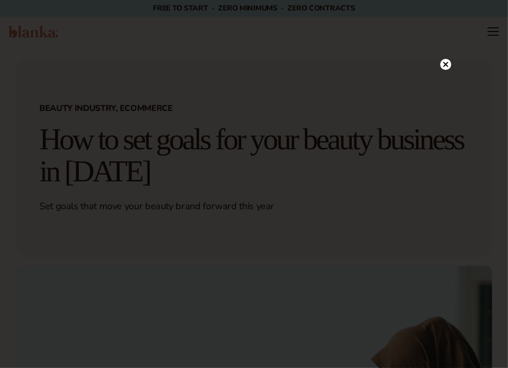
click at [448, 64] on circle at bounding box center [445, 64] width 11 height 11
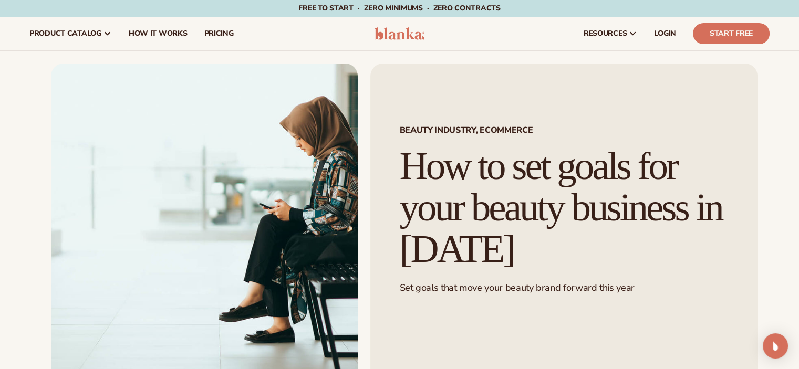
drag, startPoint x: 403, startPoint y: 167, endPoint x: 515, endPoint y: 240, distance: 133.9
click at [507, 240] on h1 "How to set goals for your beauty business in [DATE]" at bounding box center [564, 208] width 328 height 124
copy h1 "How to set goals for your beauty business in [DATE]"
click at [377, 160] on div "BEAUTY INDUSTRY, ECOMMERCE How to set goals for your beauty business in [DATE] …" at bounding box center [563, 233] width 387 height 339
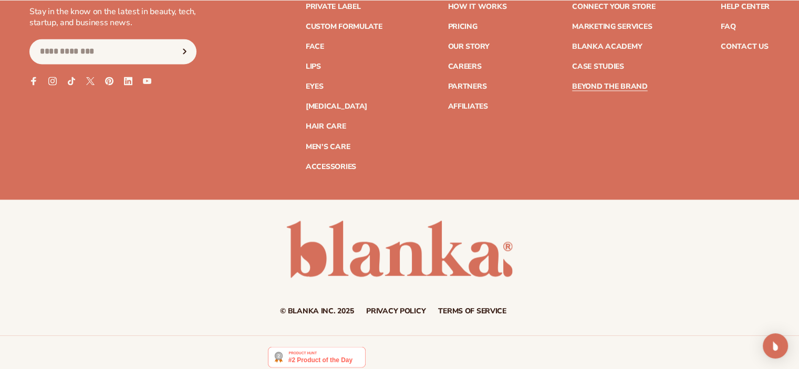
scroll to position [5859, 0]
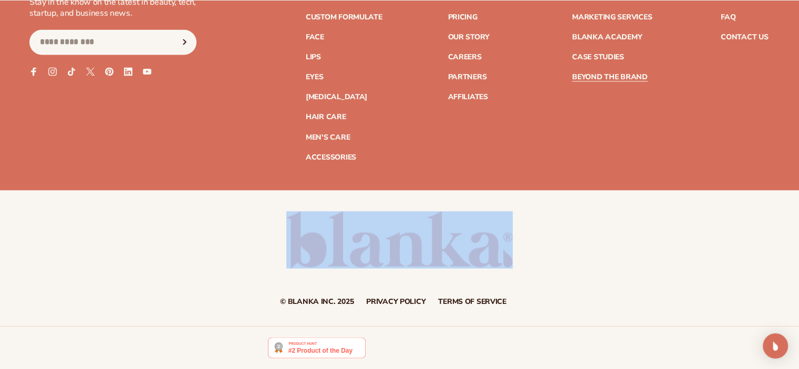
drag, startPoint x: 284, startPoint y: 245, endPoint x: 535, endPoint y: 243, distance: 251.1
click at [507, 243] on div "© Blanka Inc. 2025 Privacy policy Terms of service Contact information" at bounding box center [399, 258] width 799 height 94
click at [243, 119] on div "Join the Blank Slate – your beauty brand playbook Stay in the know on the lates…" at bounding box center [399, 62] width 740 height 198
